Goal: Task Accomplishment & Management: Manage account settings

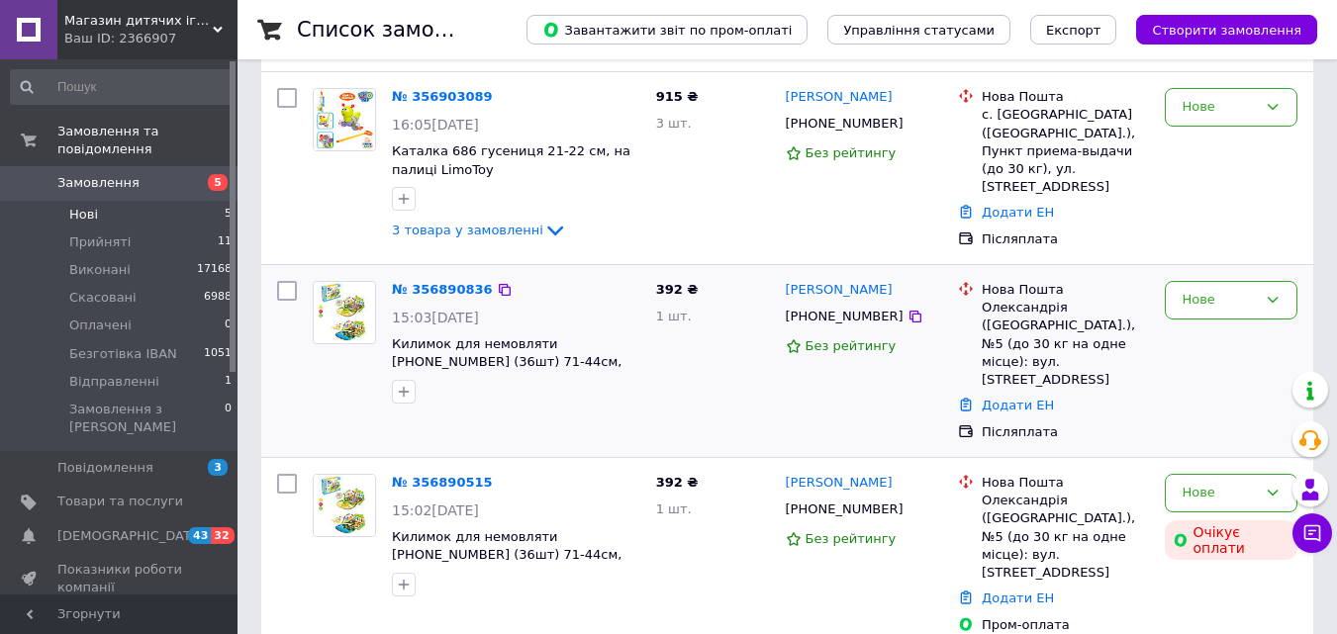
scroll to position [27, 0]
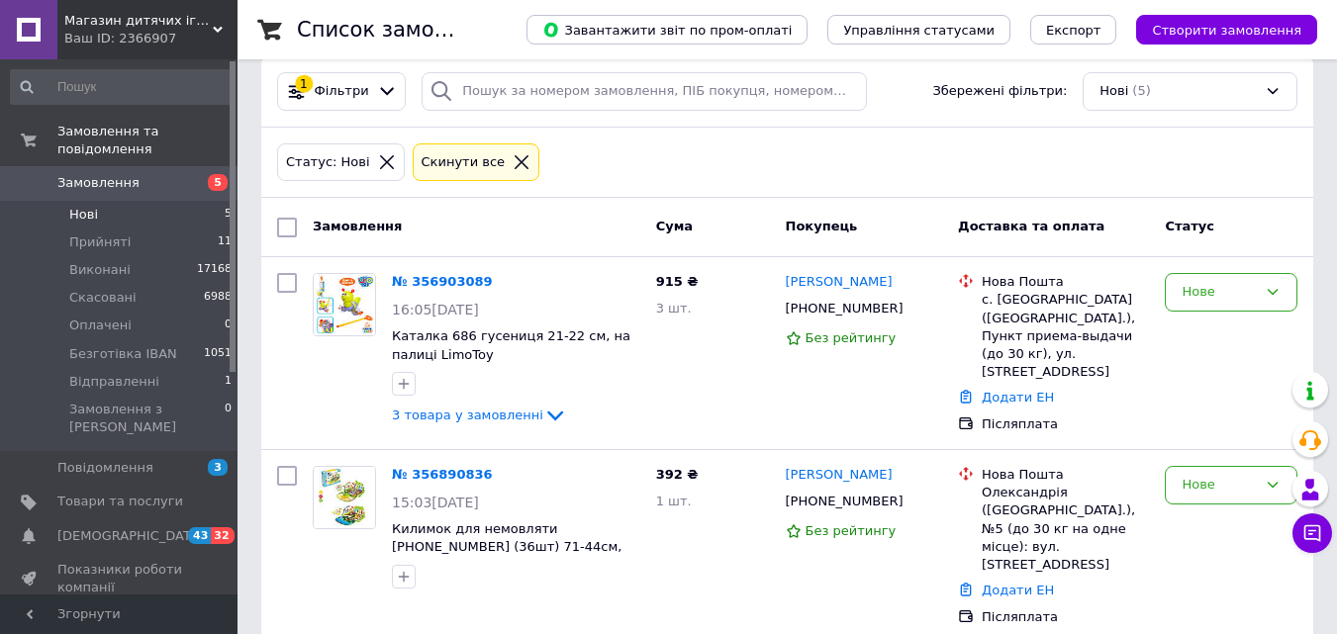
click at [513, 163] on icon at bounding box center [522, 162] width 18 height 18
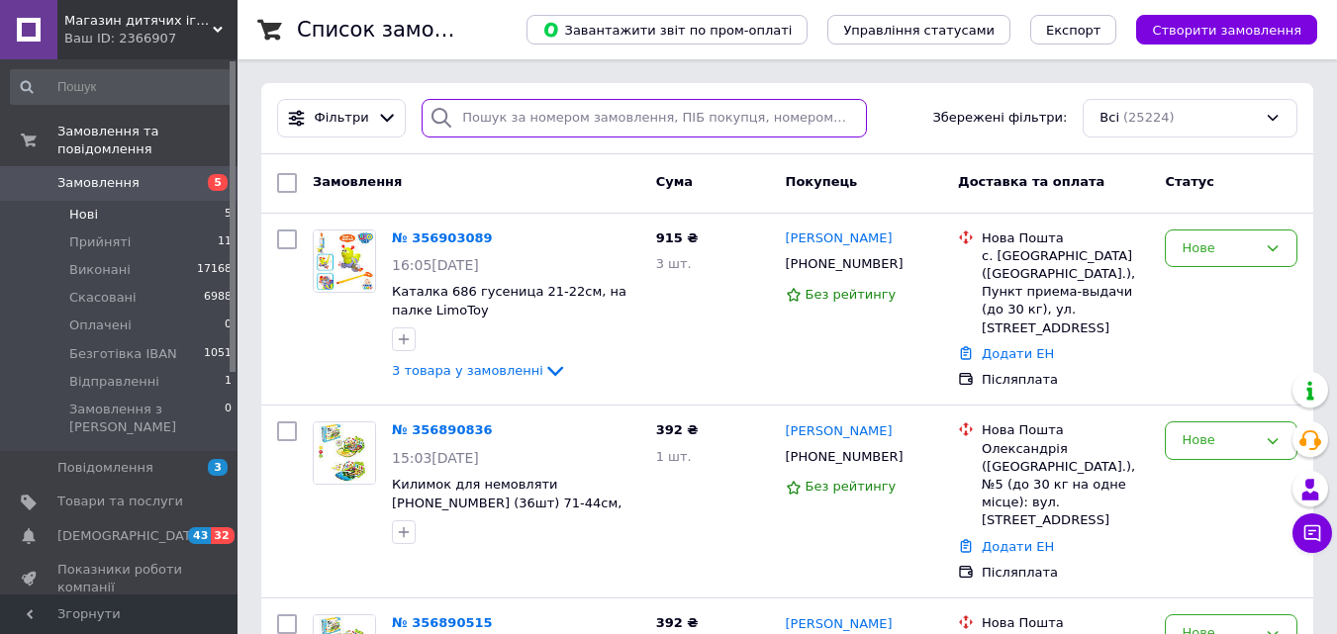
click at [501, 116] on input "search" at bounding box center [643, 118] width 444 height 39
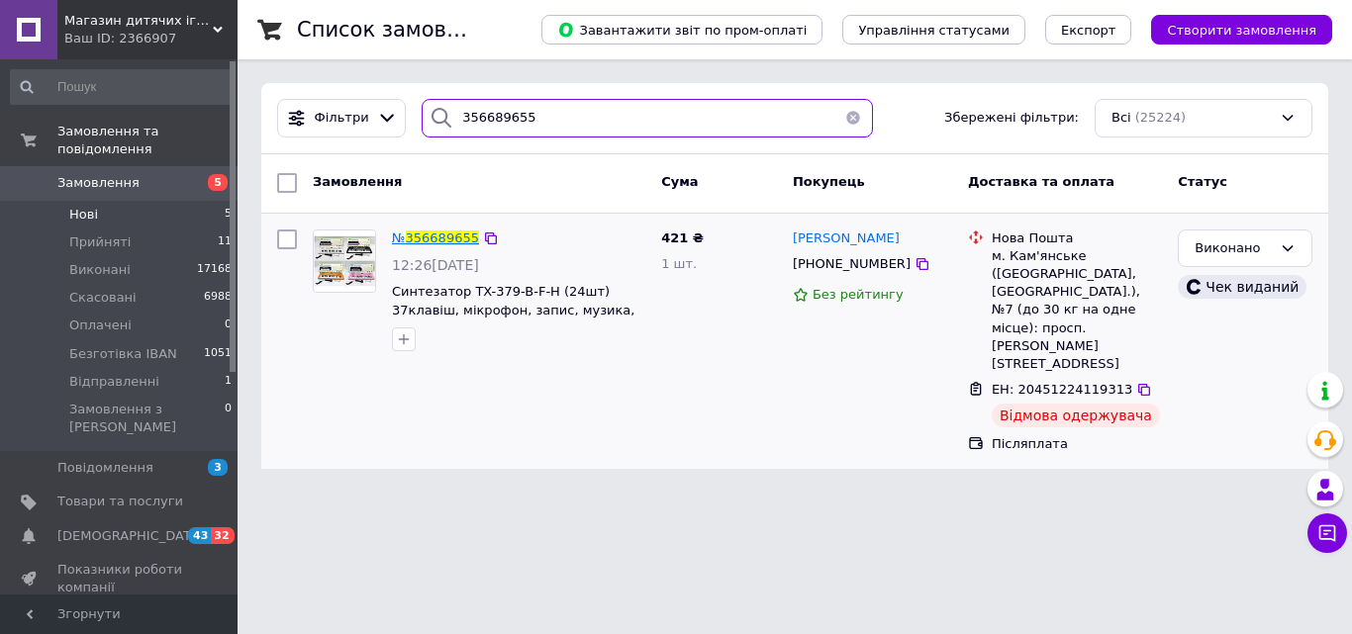
type input "356689655"
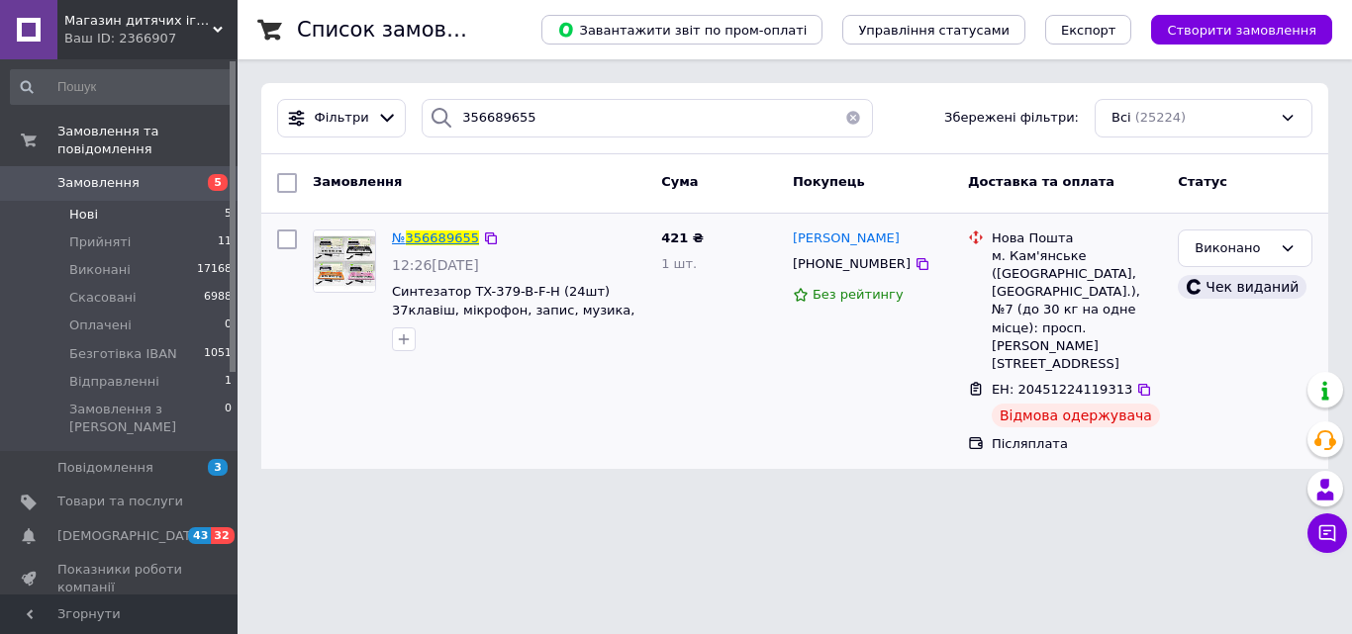
click at [423, 240] on span "356689655" at bounding box center [442, 238] width 73 height 15
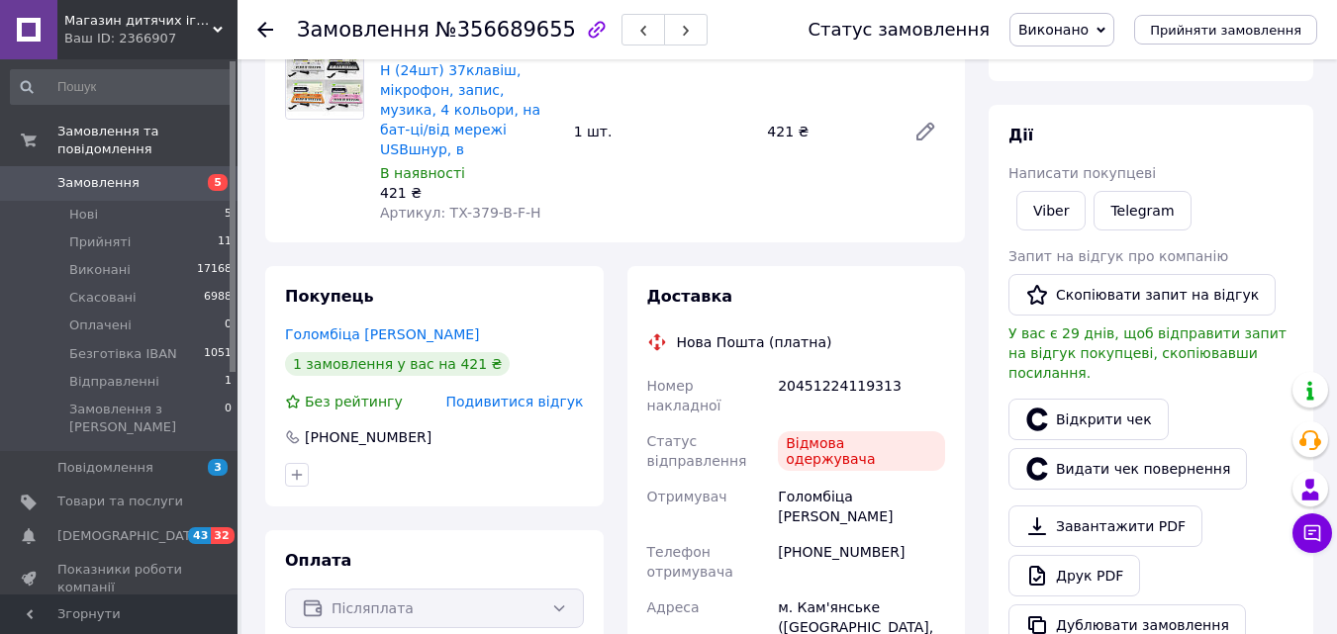
scroll to position [135, 0]
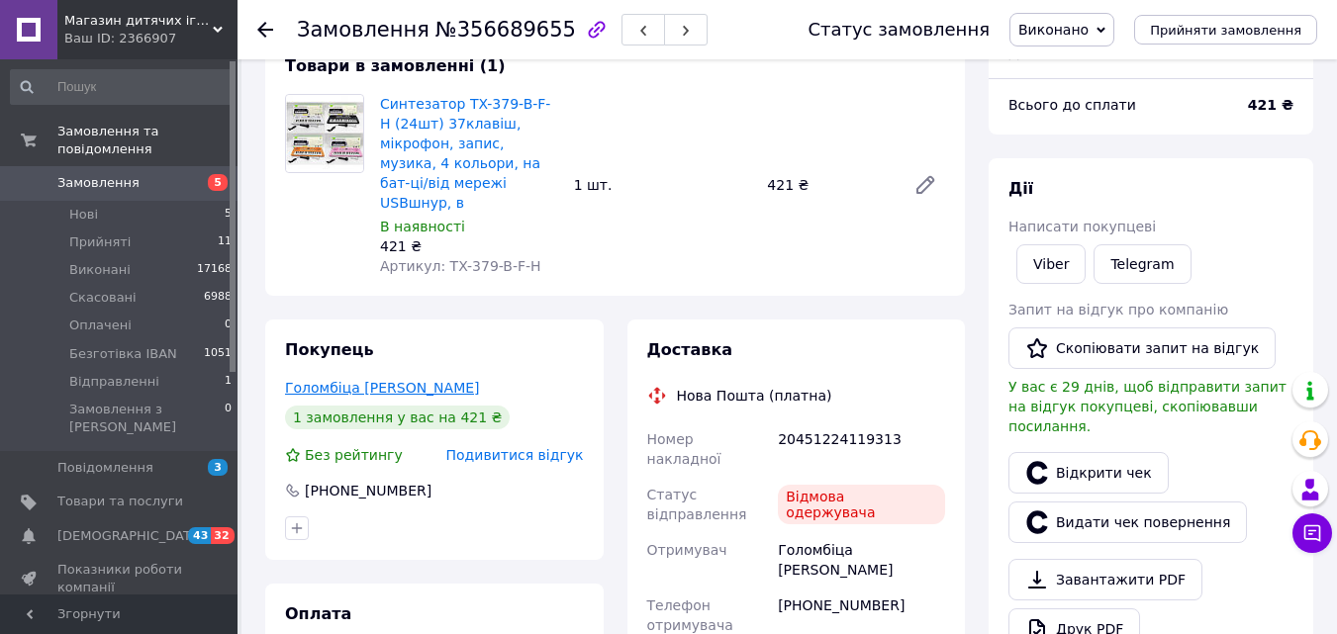
click at [355, 380] on link "Голомбіца Микола" at bounding box center [382, 388] width 195 height 16
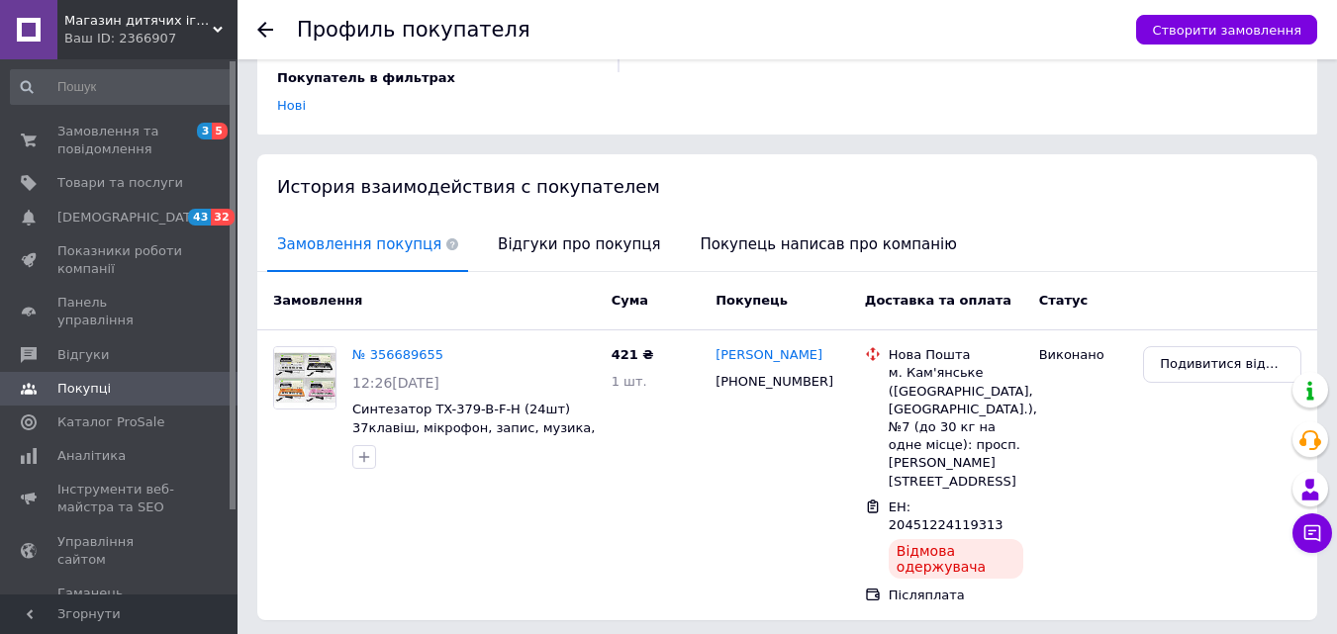
scroll to position [369, 0]
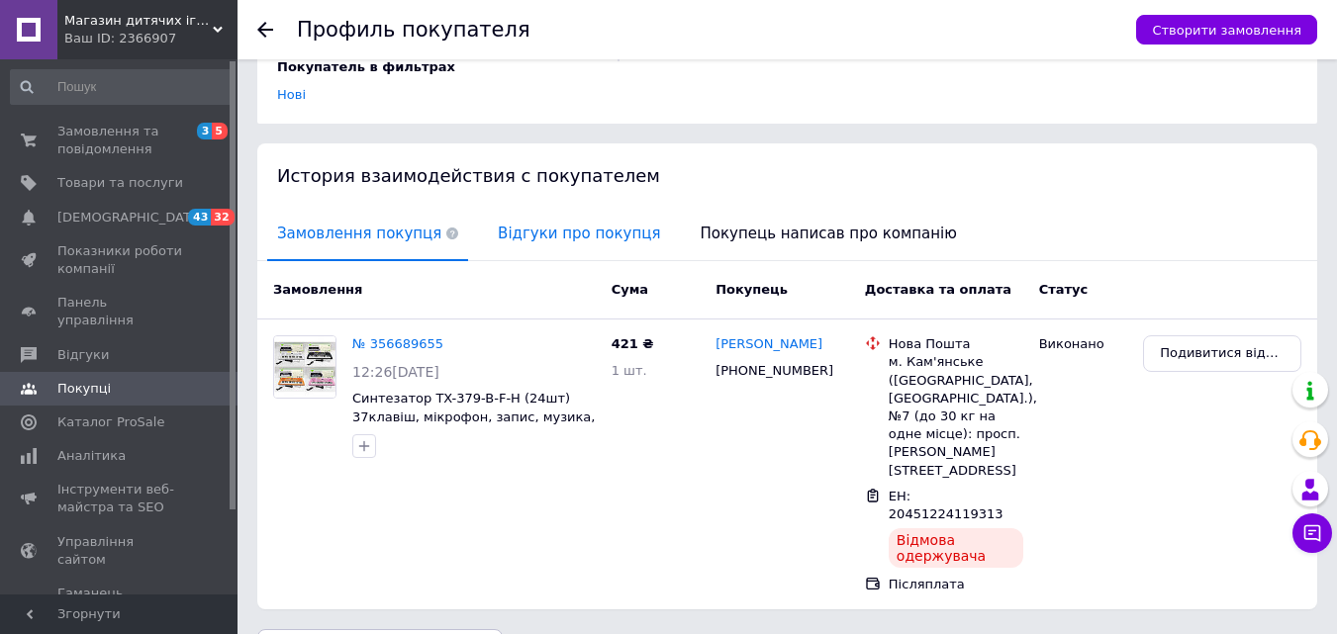
click at [548, 209] on span "Відгуки про покупця" at bounding box center [579, 234] width 182 height 50
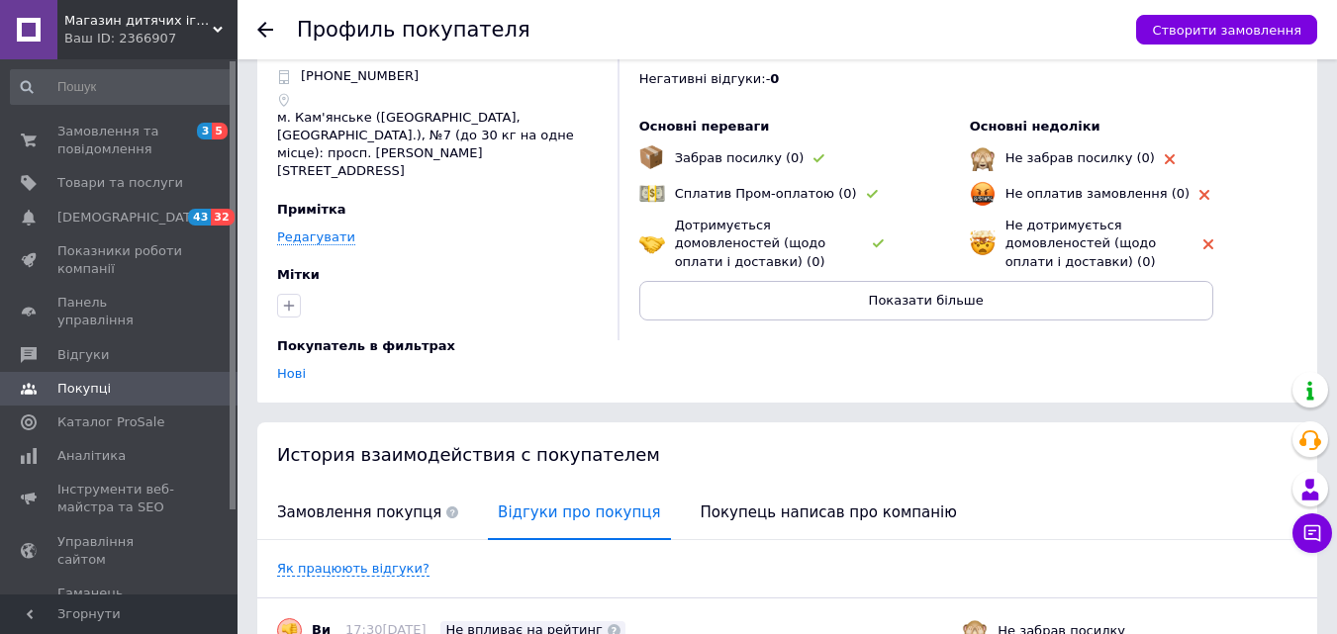
scroll to position [0, 0]
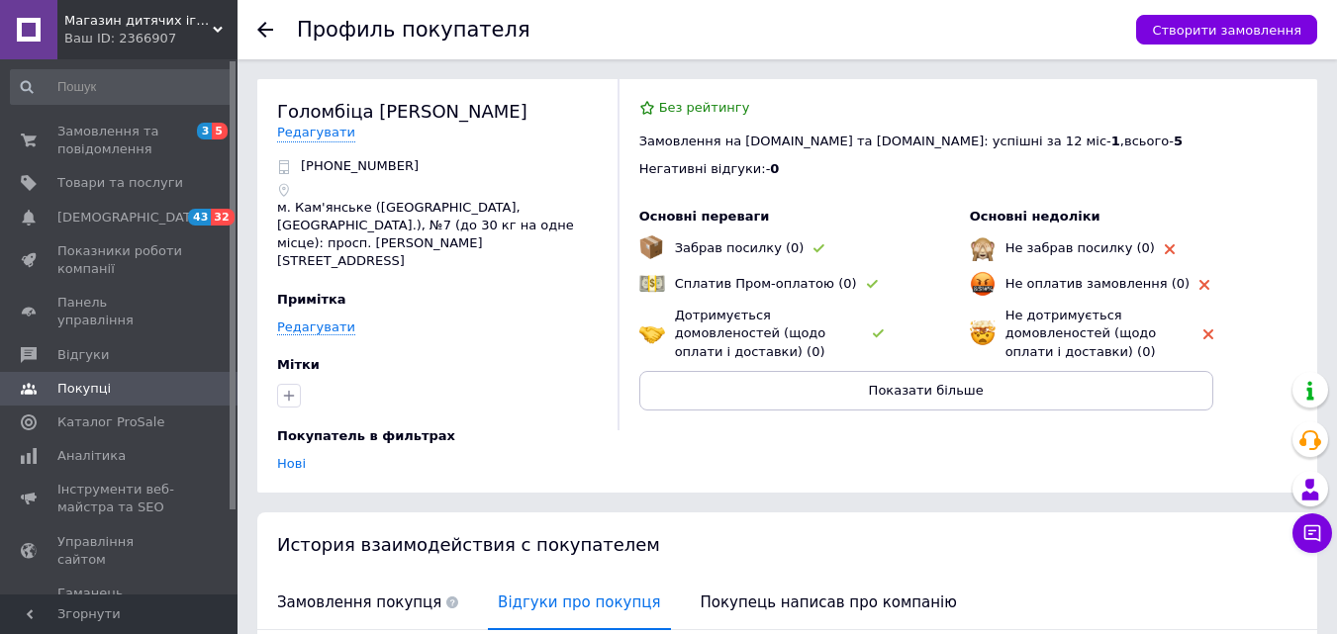
click at [262, 24] on icon at bounding box center [265, 30] width 16 height 16
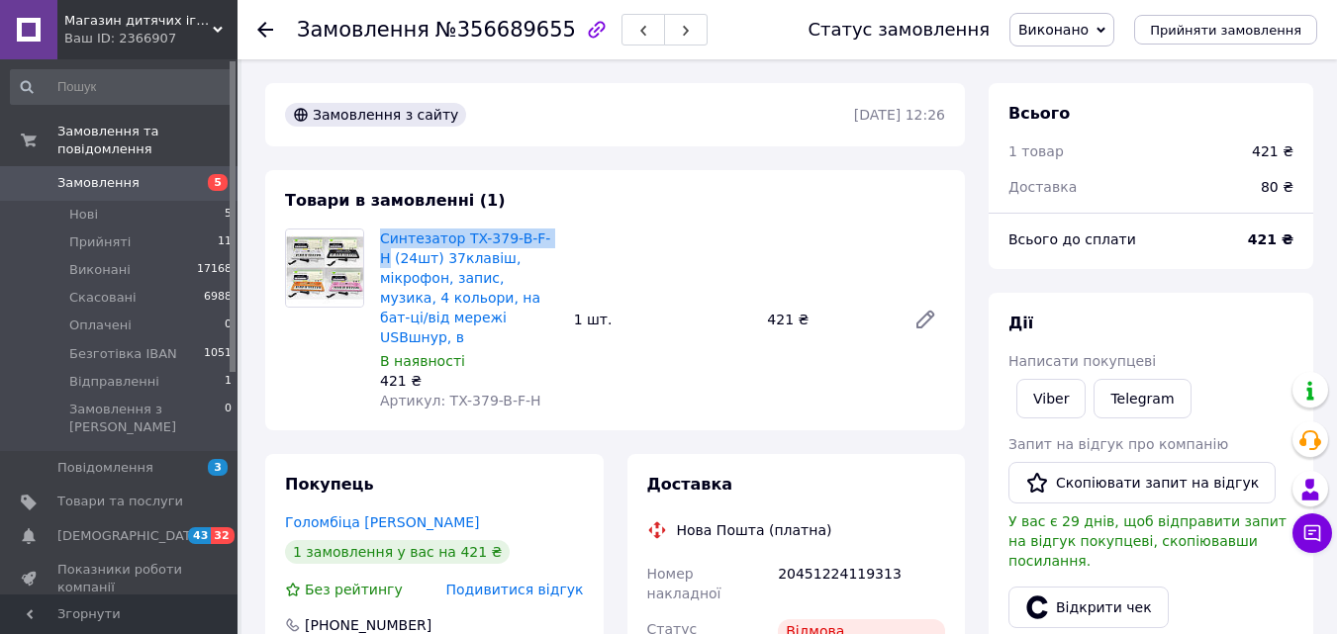
drag, startPoint x: 377, startPoint y: 238, endPoint x: 580, endPoint y: 236, distance: 202.8
click at [580, 236] on div "Синтезатор TX-379-B-F-H (24шт) 37клавіш, мікрофон, запис, музика, 4 кольори, на…" at bounding box center [662, 320] width 581 height 190
copy link "Синтезатор TX-379-B-F-H"
click at [263, 29] on use at bounding box center [265, 30] width 16 height 16
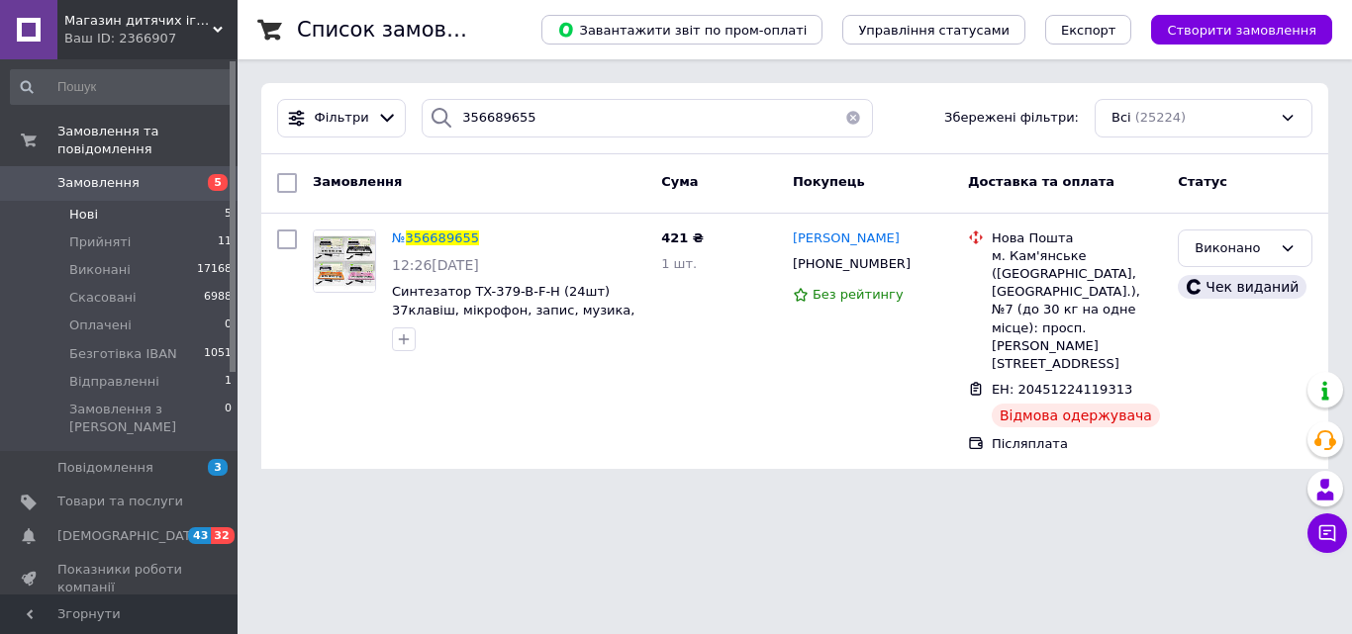
click at [90, 206] on span "Нові" at bounding box center [83, 215] width 29 height 18
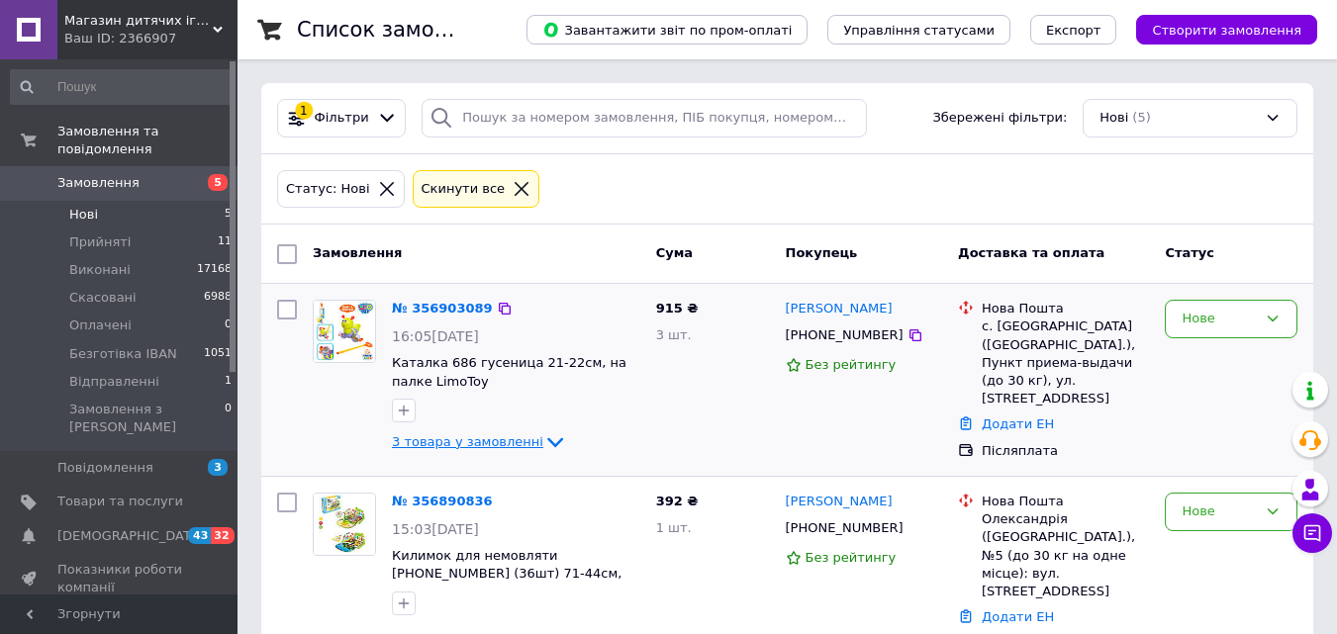
click at [543, 438] on icon at bounding box center [555, 442] width 24 height 24
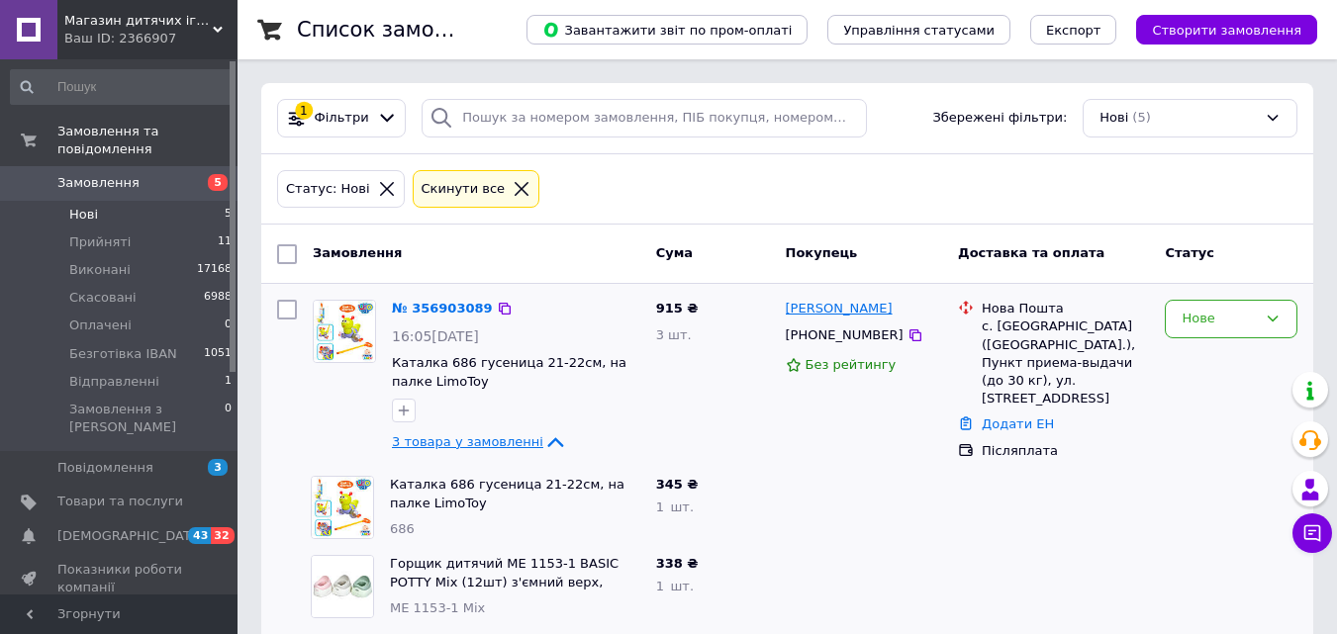
click at [814, 305] on link "[PERSON_NAME]" at bounding box center [839, 309] width 107 height 19
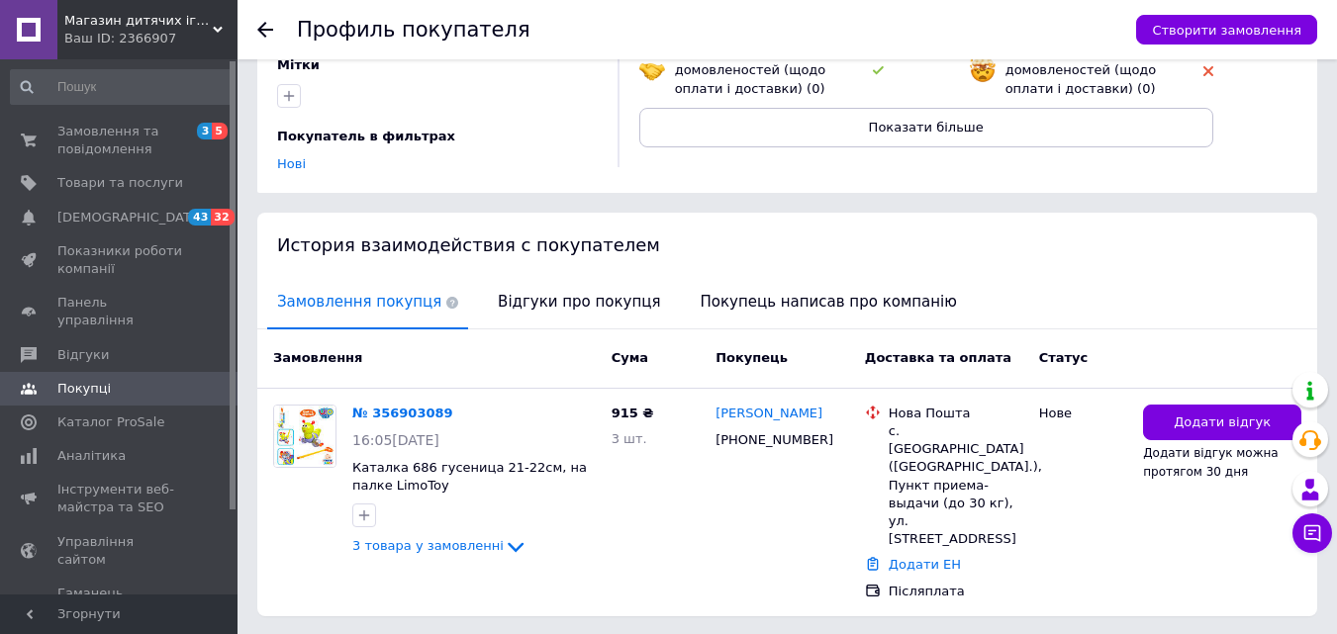
scroll to position [271, 0]
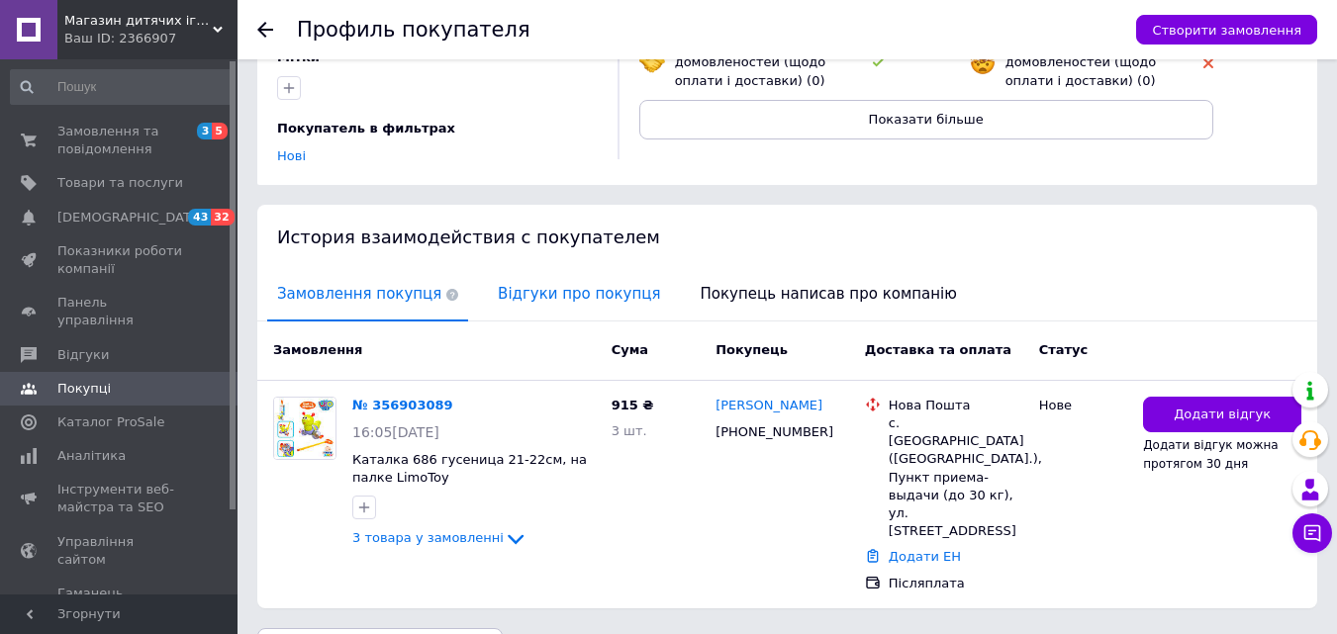
click at [558, 275] on span "Відгуки про покупця" at bounding box center [579, 294] width 182 height 50
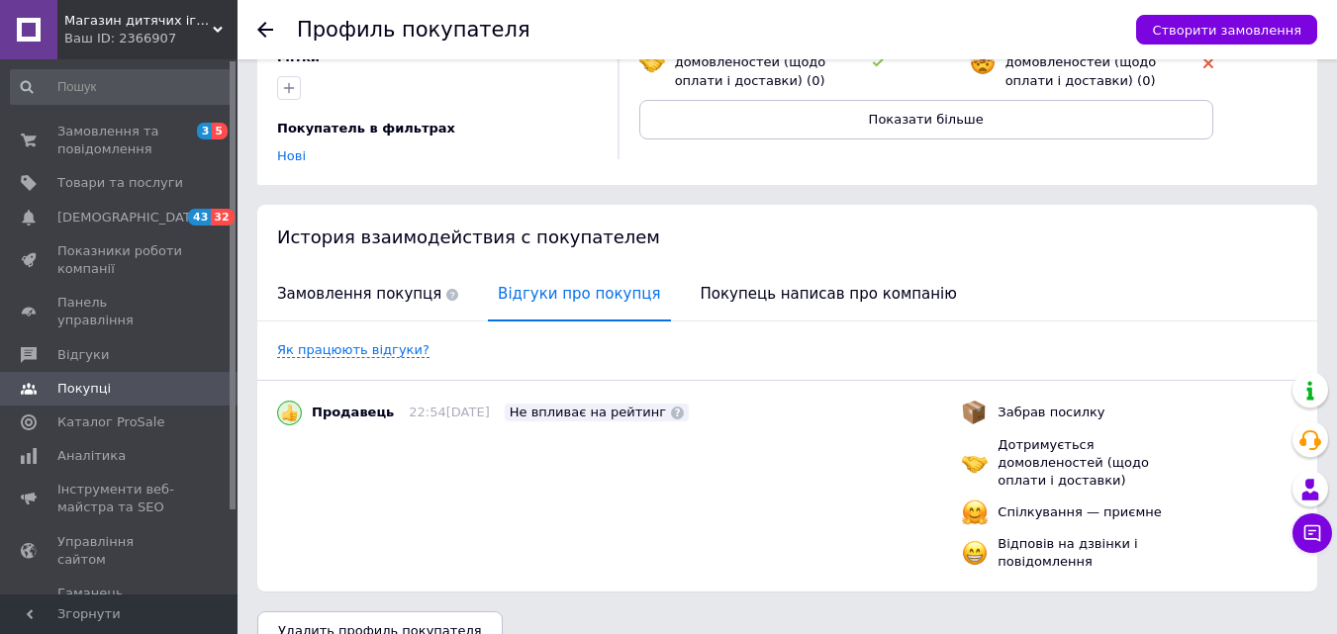
click at [263, 33] on icon at bounding box center [265, 30] width 16 height 16
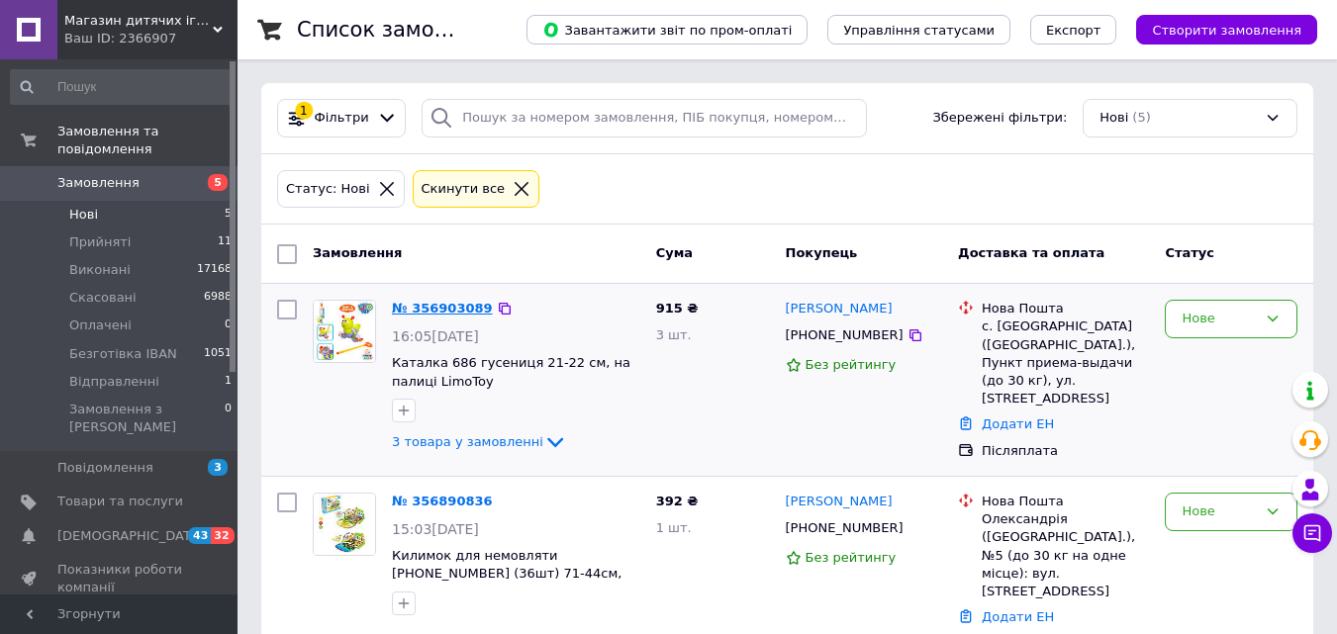
click at [436, 306] on link "№ 356903089" at bounding box center [442, 308] width 101 height 15
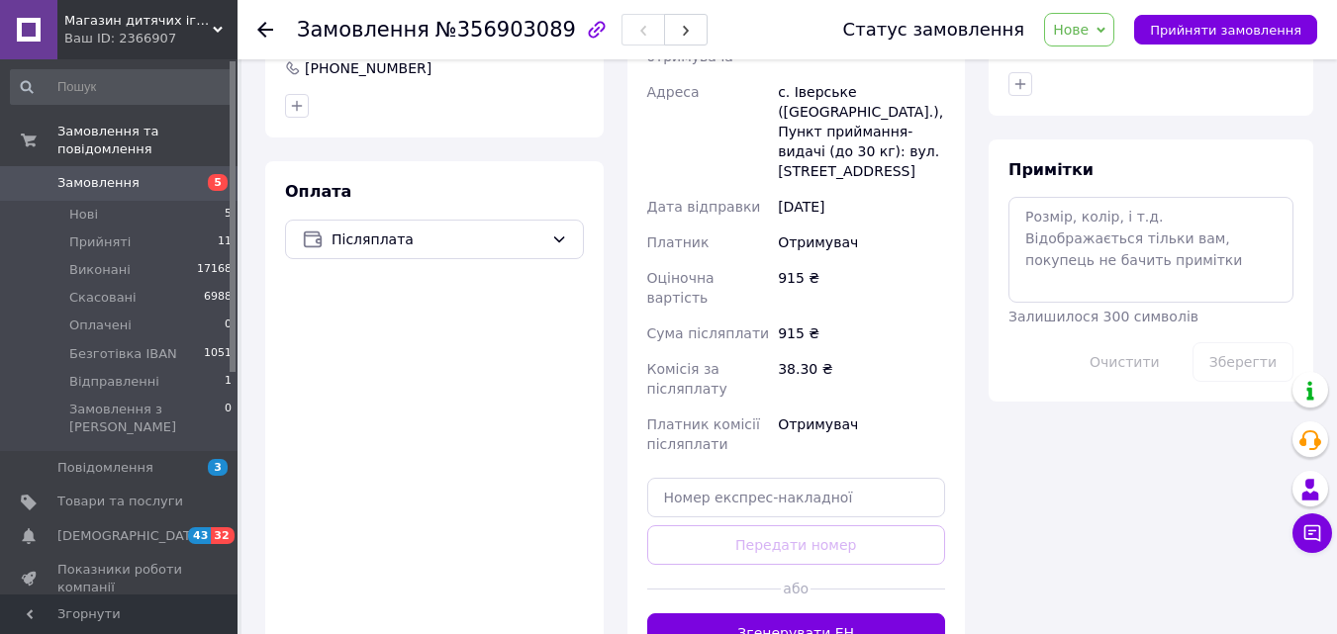
scroll to position [890, 0]
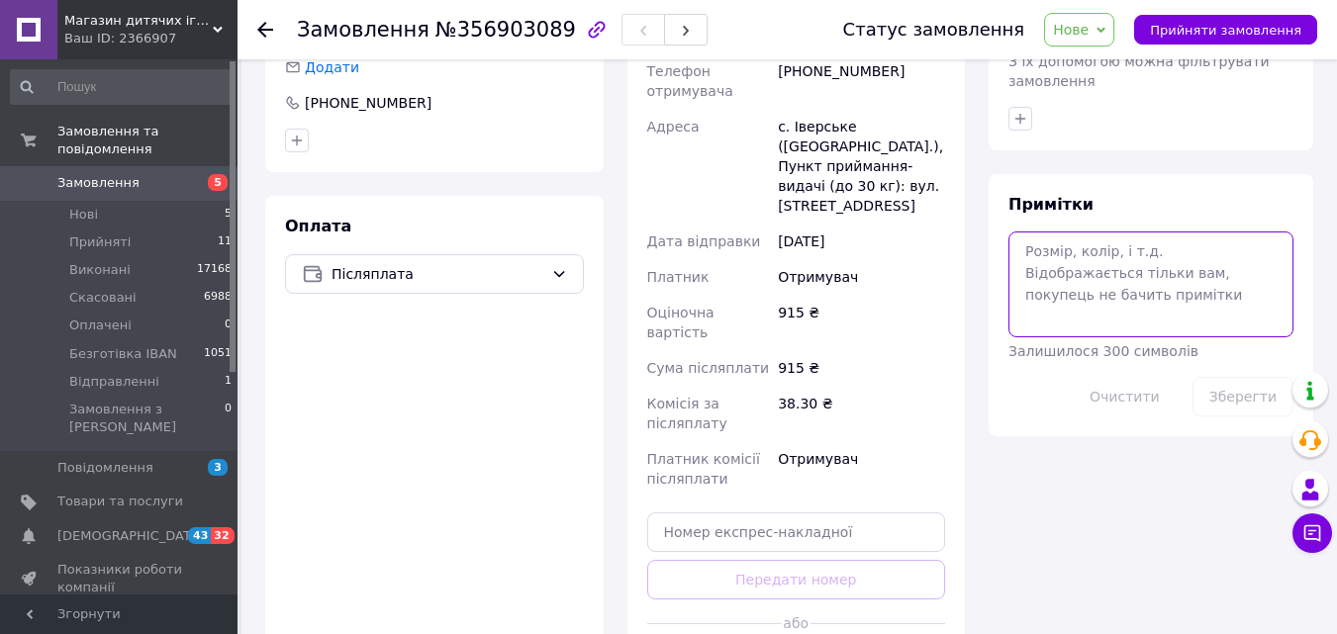
click at [1086, 265] on textarea at bounding box center [1150, 284] width 285 height 105
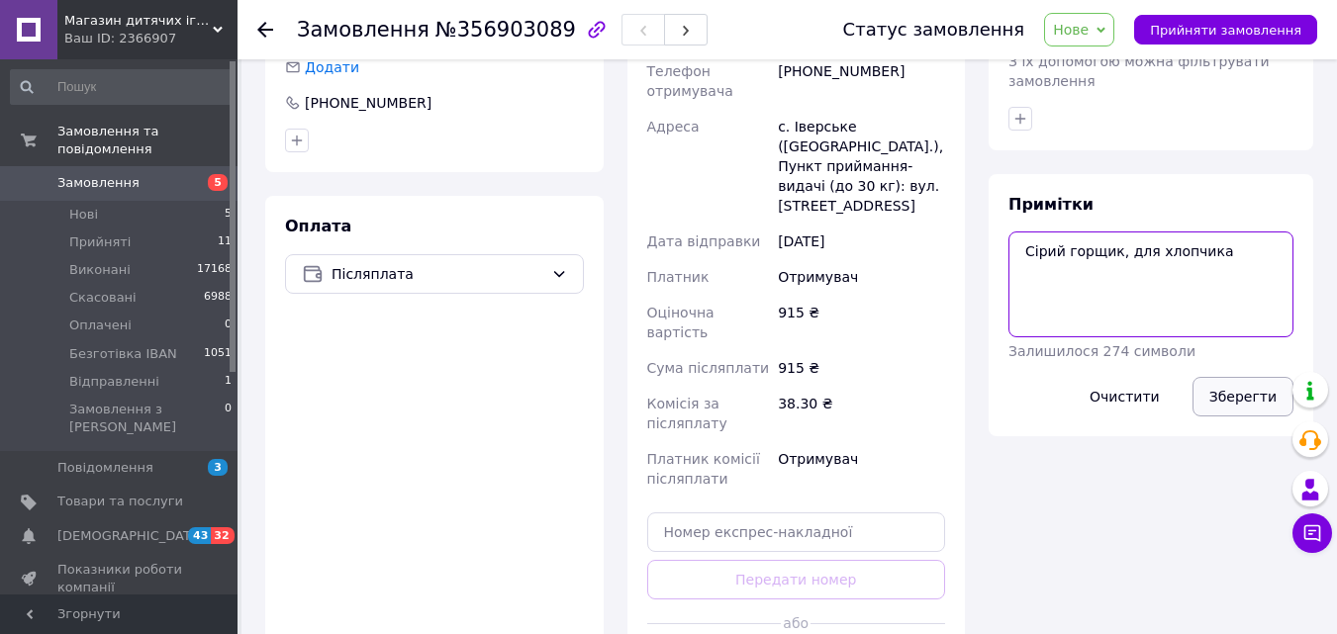
type textarea "Сірий горщик, для хлопчика"
click at [1250, 377] on button "Зберегти" at bounding box center [1242, 397] width 101 height 40
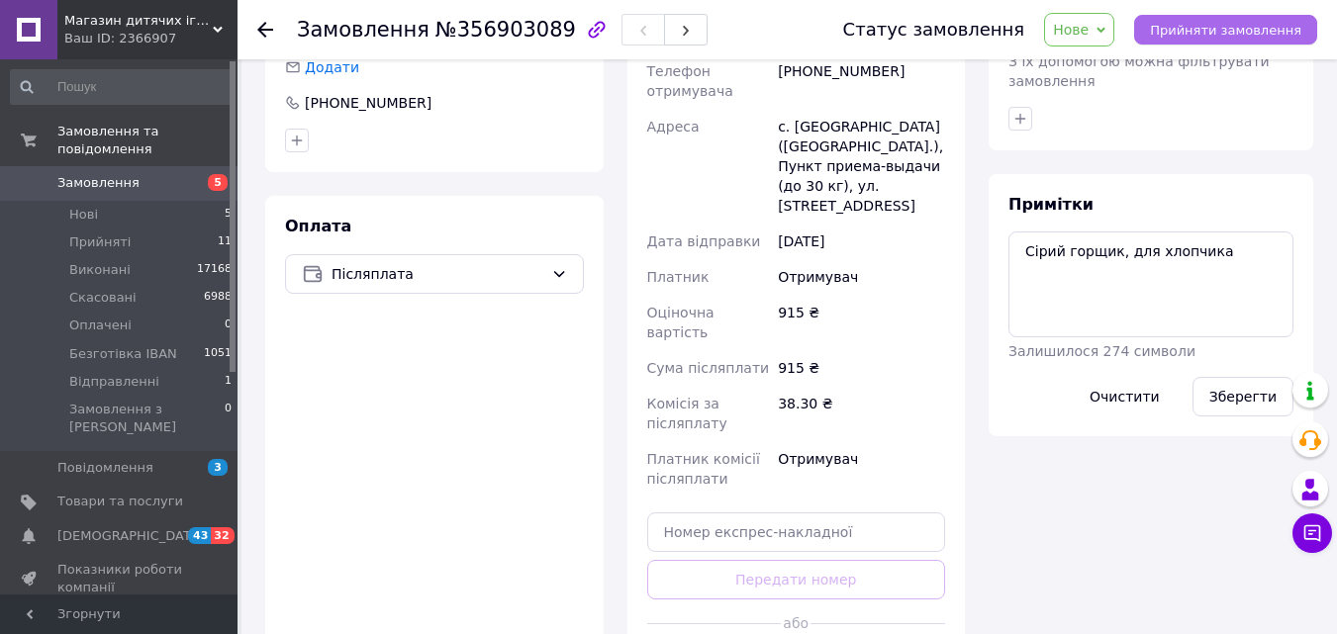
click at [1246, 26] on span "Прийняти замовлення" at bounding box center [1225, 30] width 151 height 15
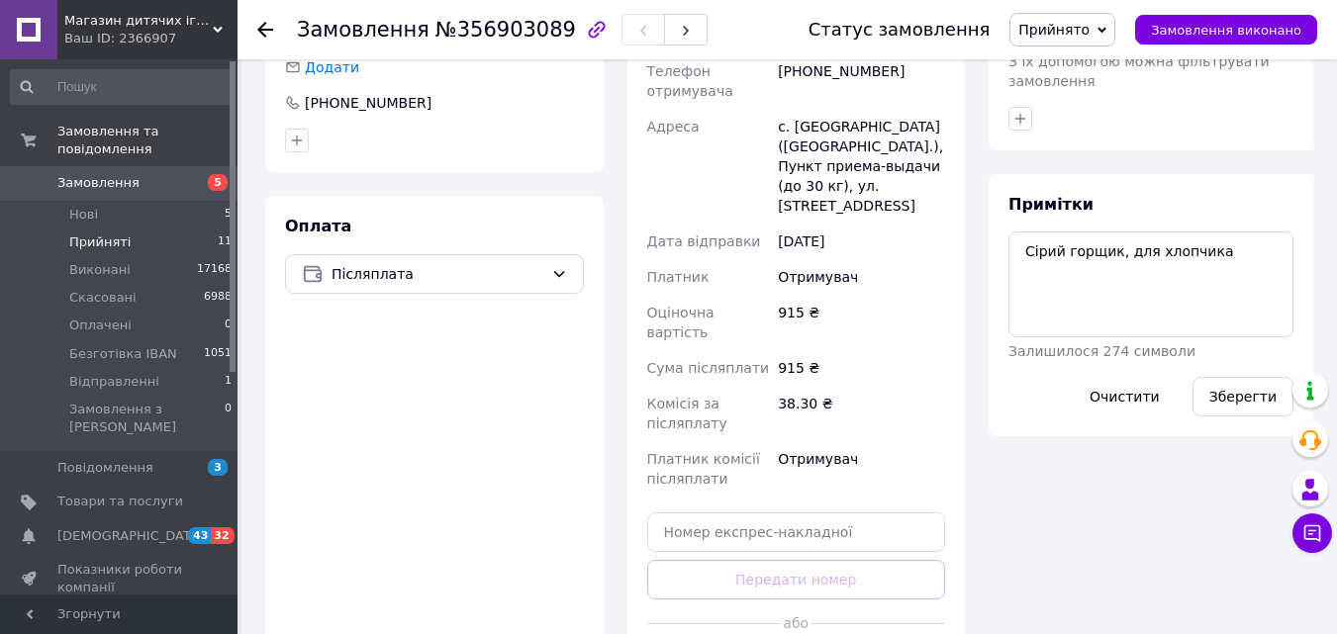
click at [166, 232] on li "Прийняті 11" at bounding box center [121, 243] width 243 height 28
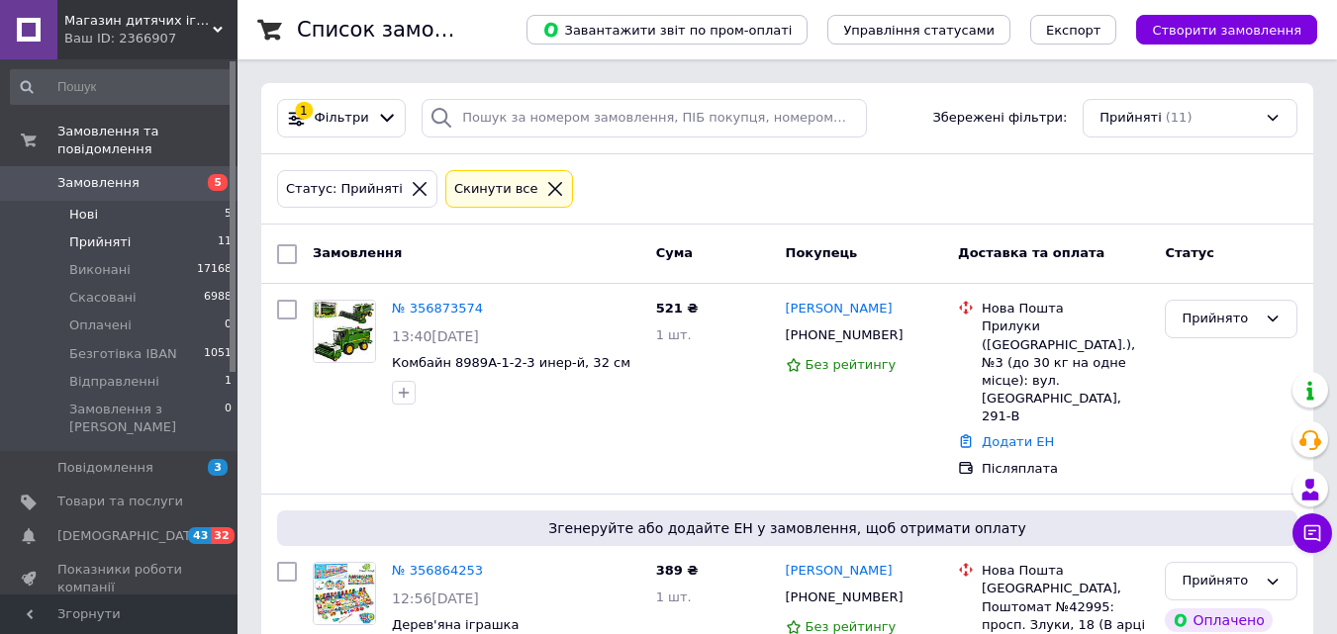
click at [93, 206] on span "Нові" at bounding box center [83, 215] width 29 height 18
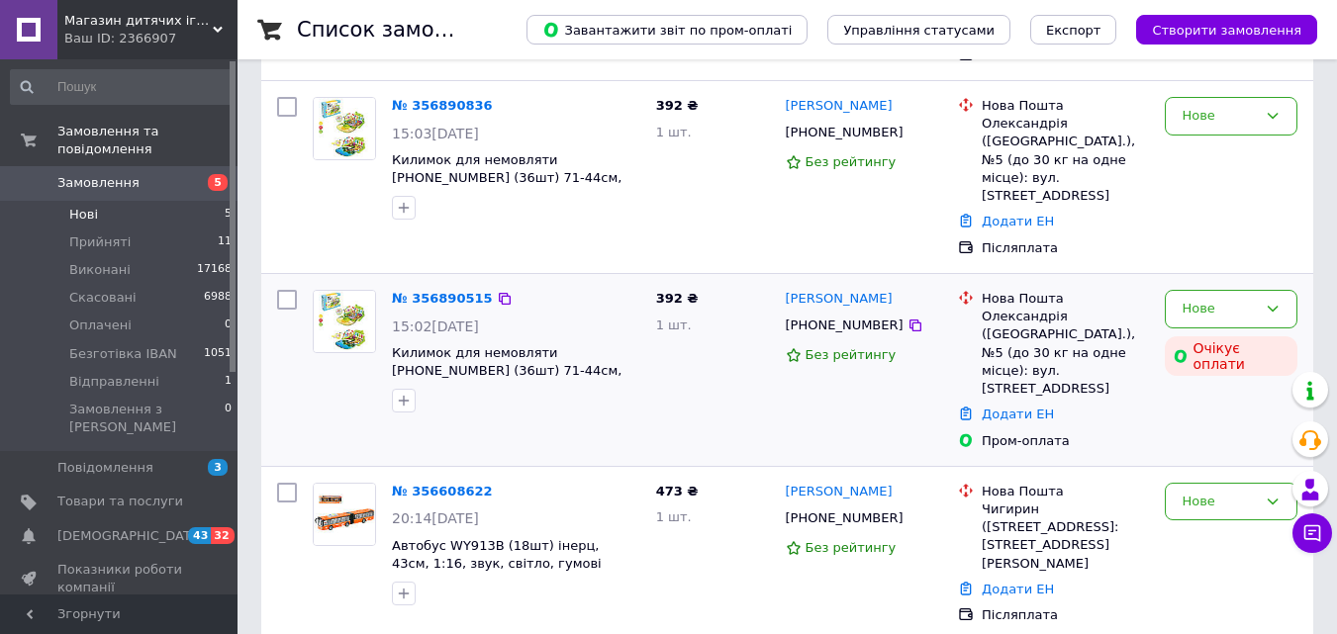
scroll to position [521, 0]
